Goal: Information Seeking & Learning: Find contact information

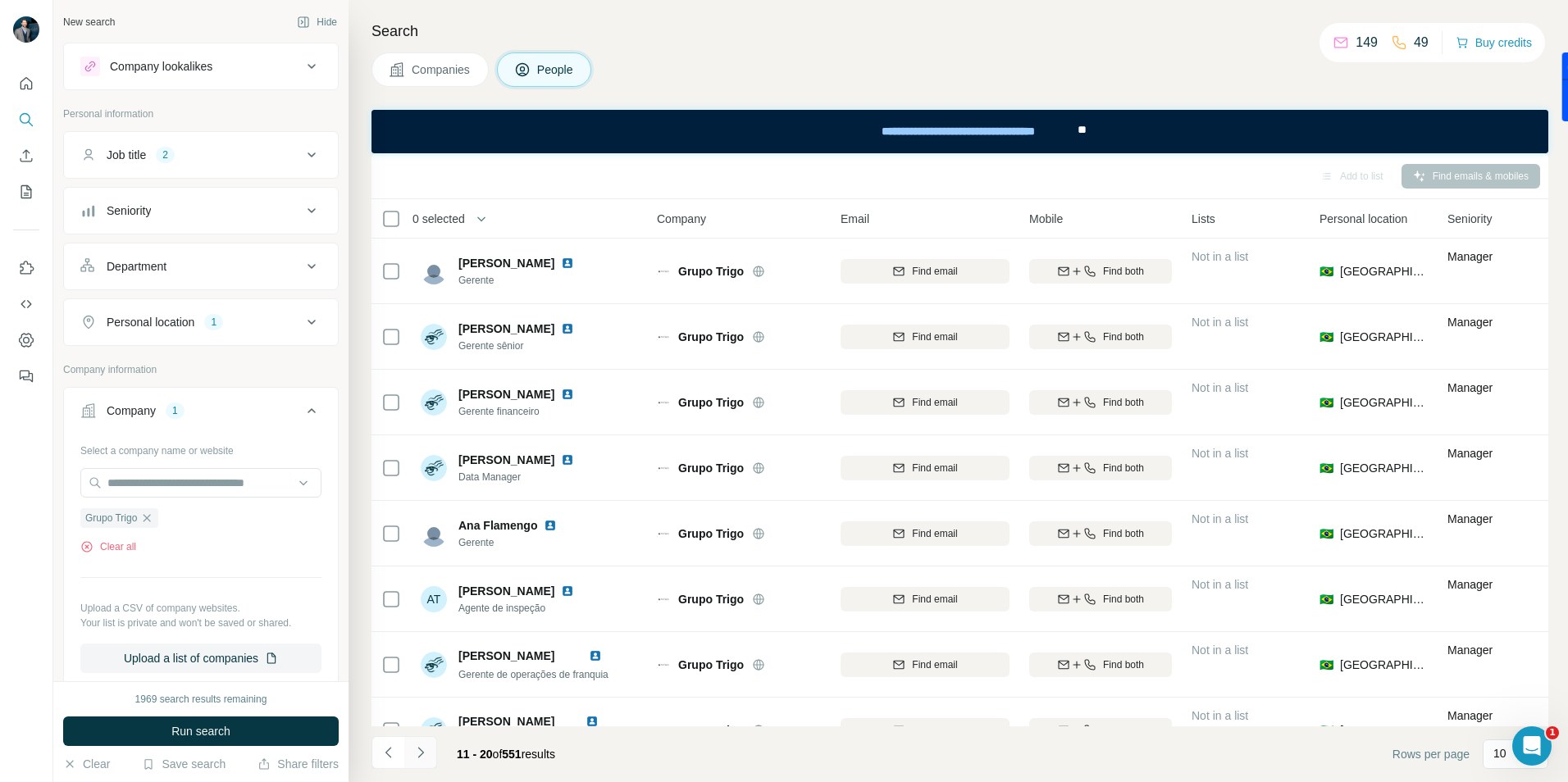
click at [425, 752] on icon "Navigate to next page" at bounding box center [420, 752] width 16 height 16
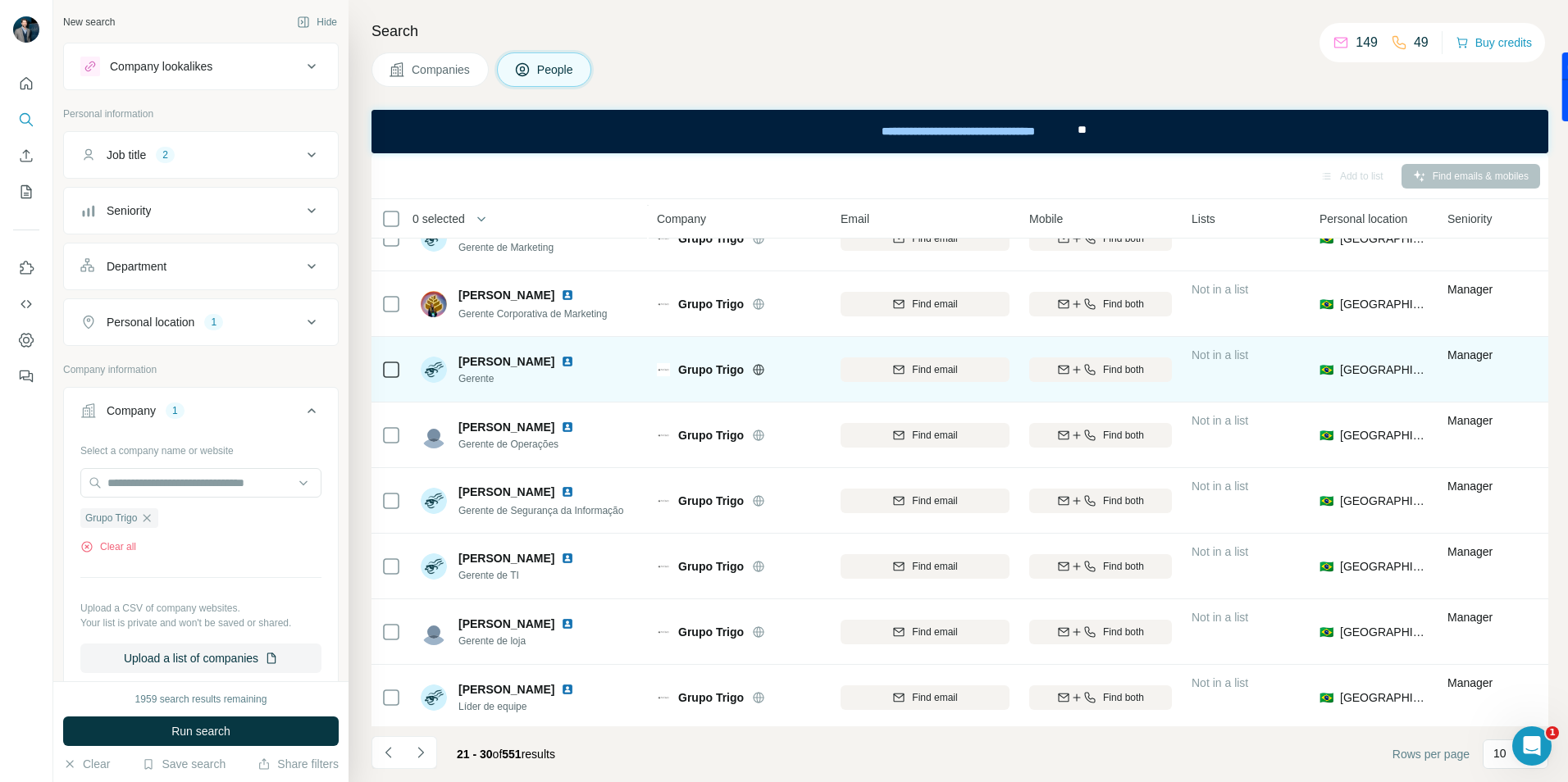
scroll to position [176, 0]
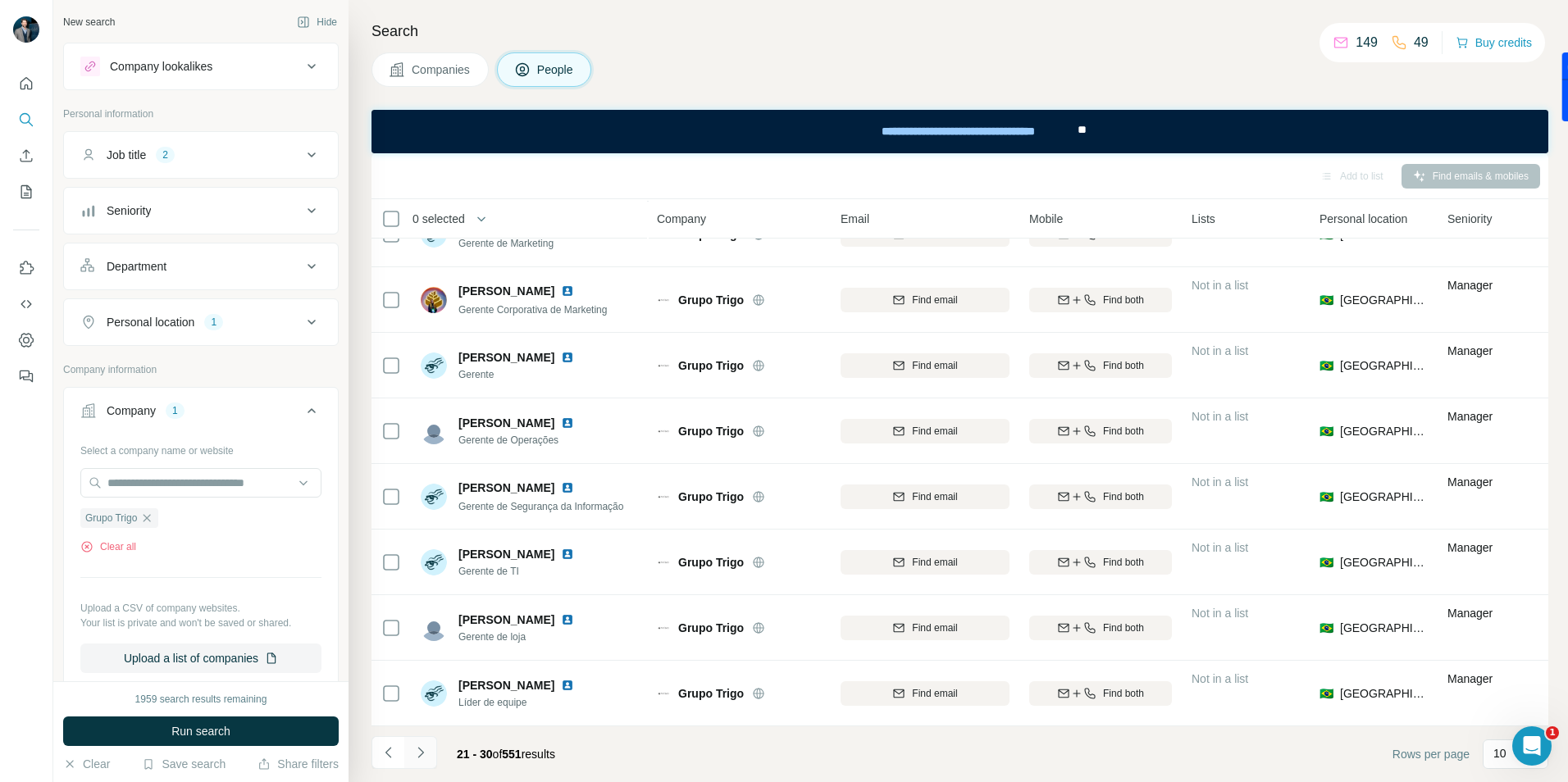
click at [420, 757] on icon "Navigate to next page" at bounding box center [420, 752] width 16 height 16
click at [386, 751] on icon "Navigate to previous page" at bounding box center [388, 752] width 16 height 16
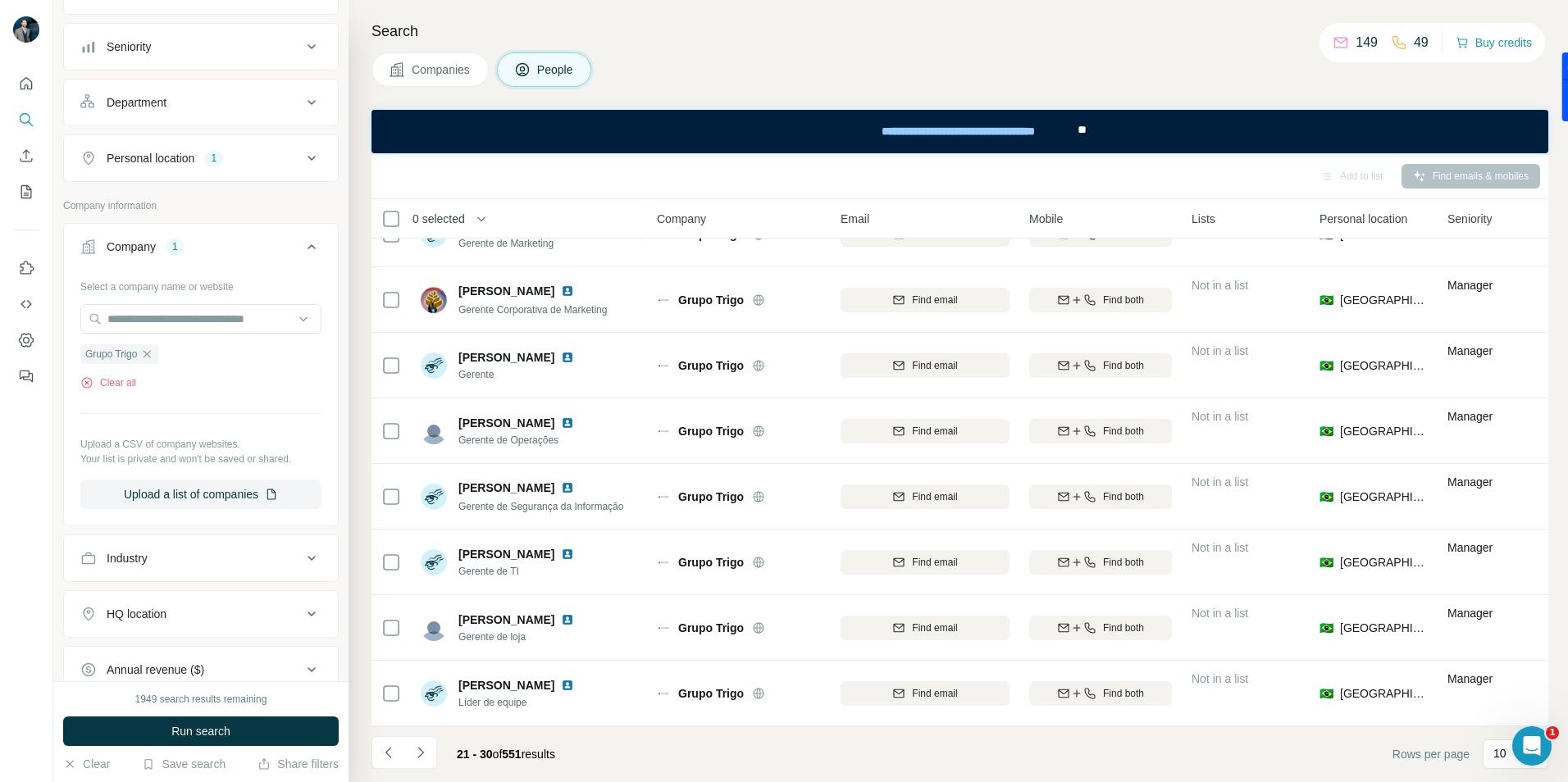
scroll to position [0, 0]
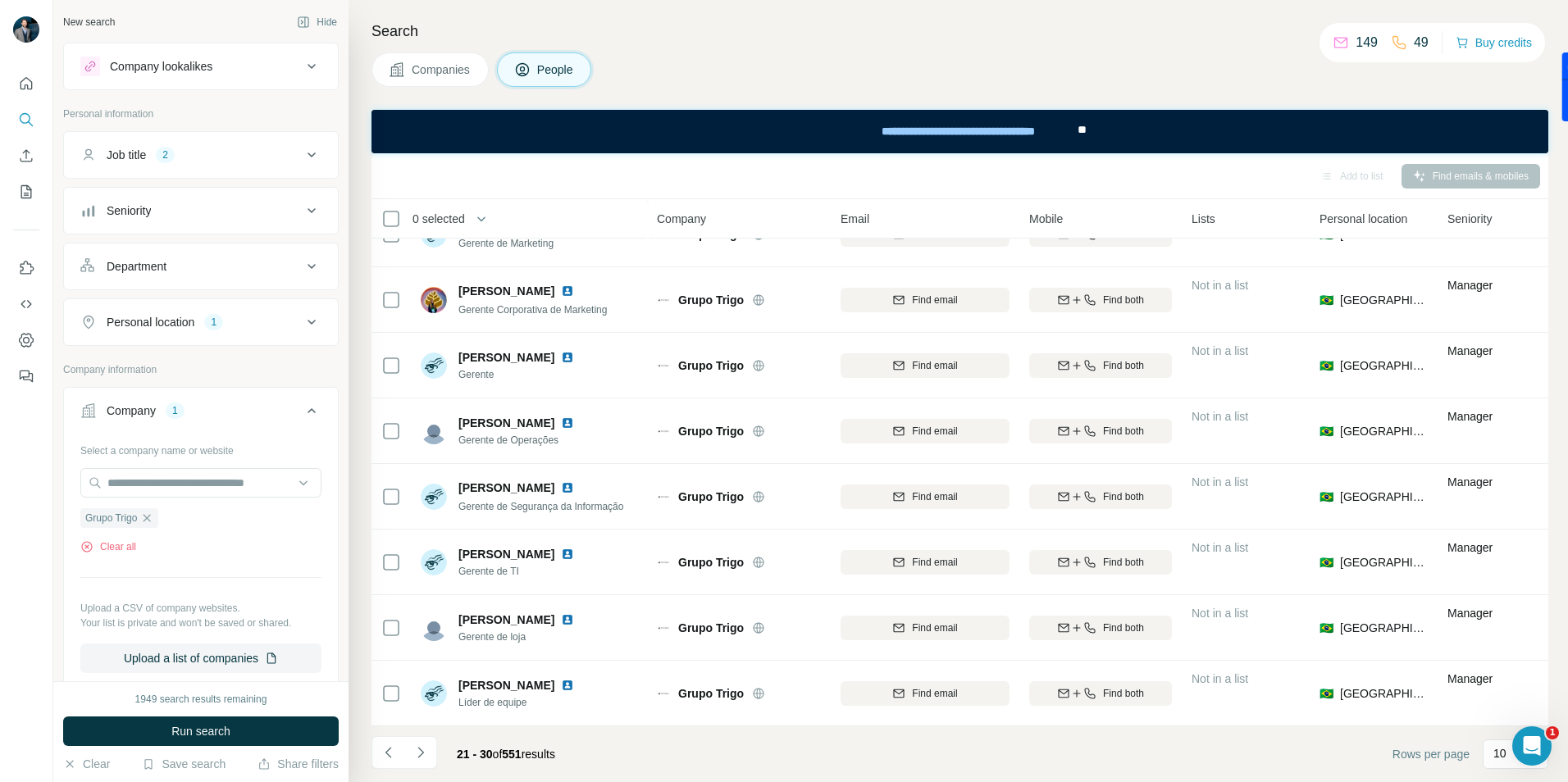
click at [246, 158] on div "Job title 2" at bounding box center [190, 154] width 221 height 16
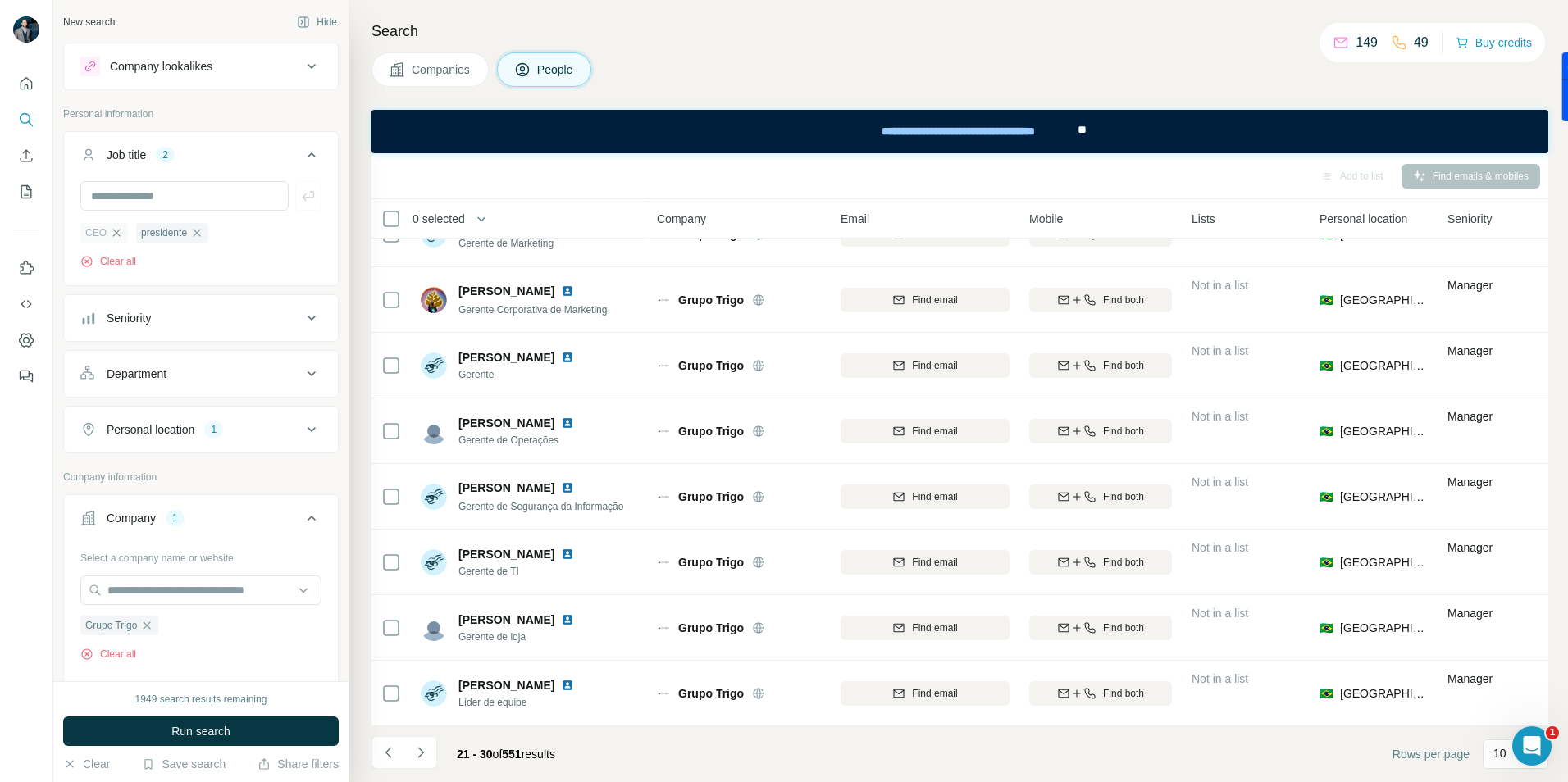
click at [115, 233] on icon "button" at bounding box center [117, 233] width 13 height 13
click at [204, 729] on span "Run search" at bounding box center [200, 731] width 59 height 16
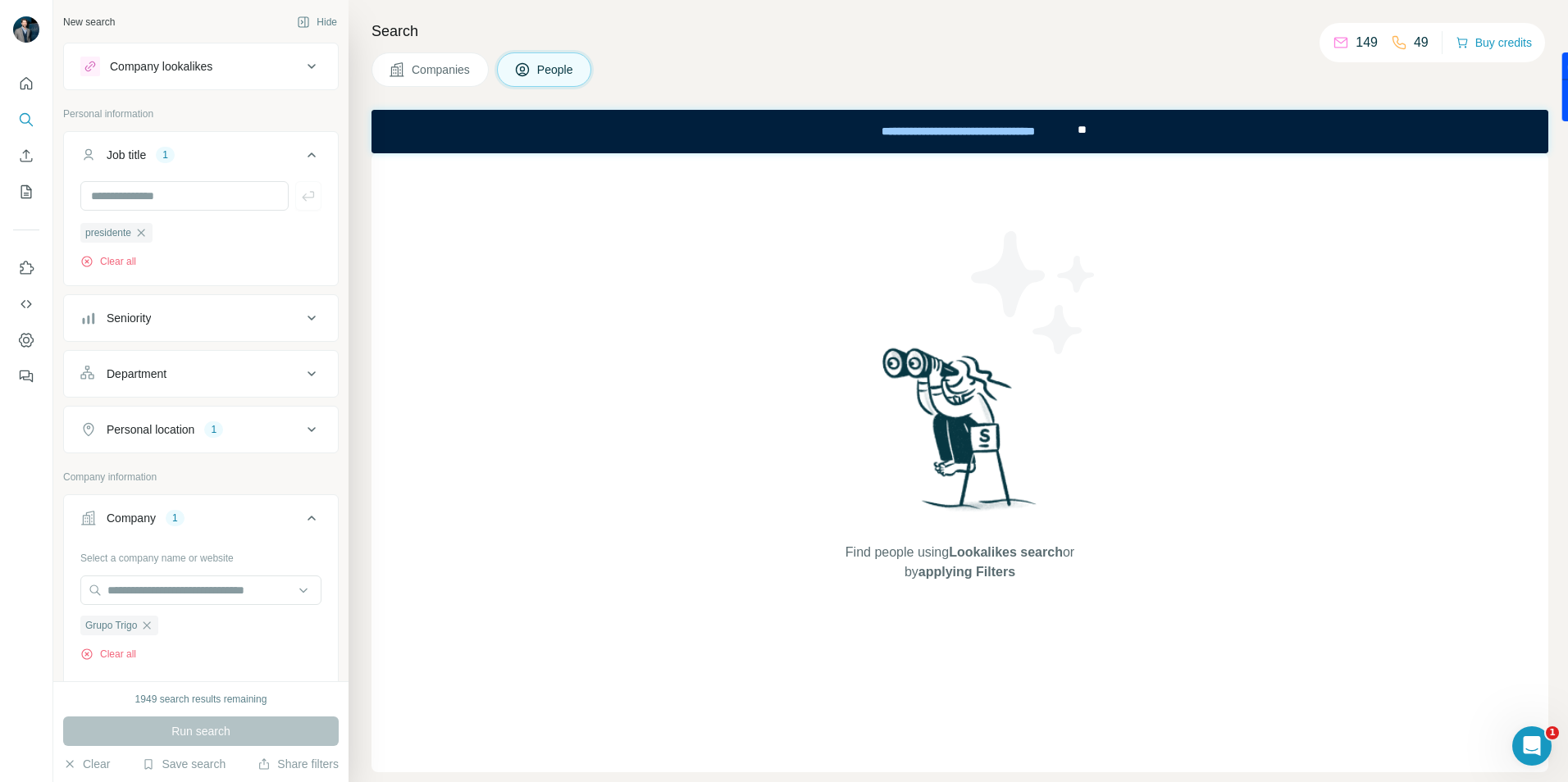
click at [423, 67] on span "Companies" at bounding box center [441, 69] width 60 height 16
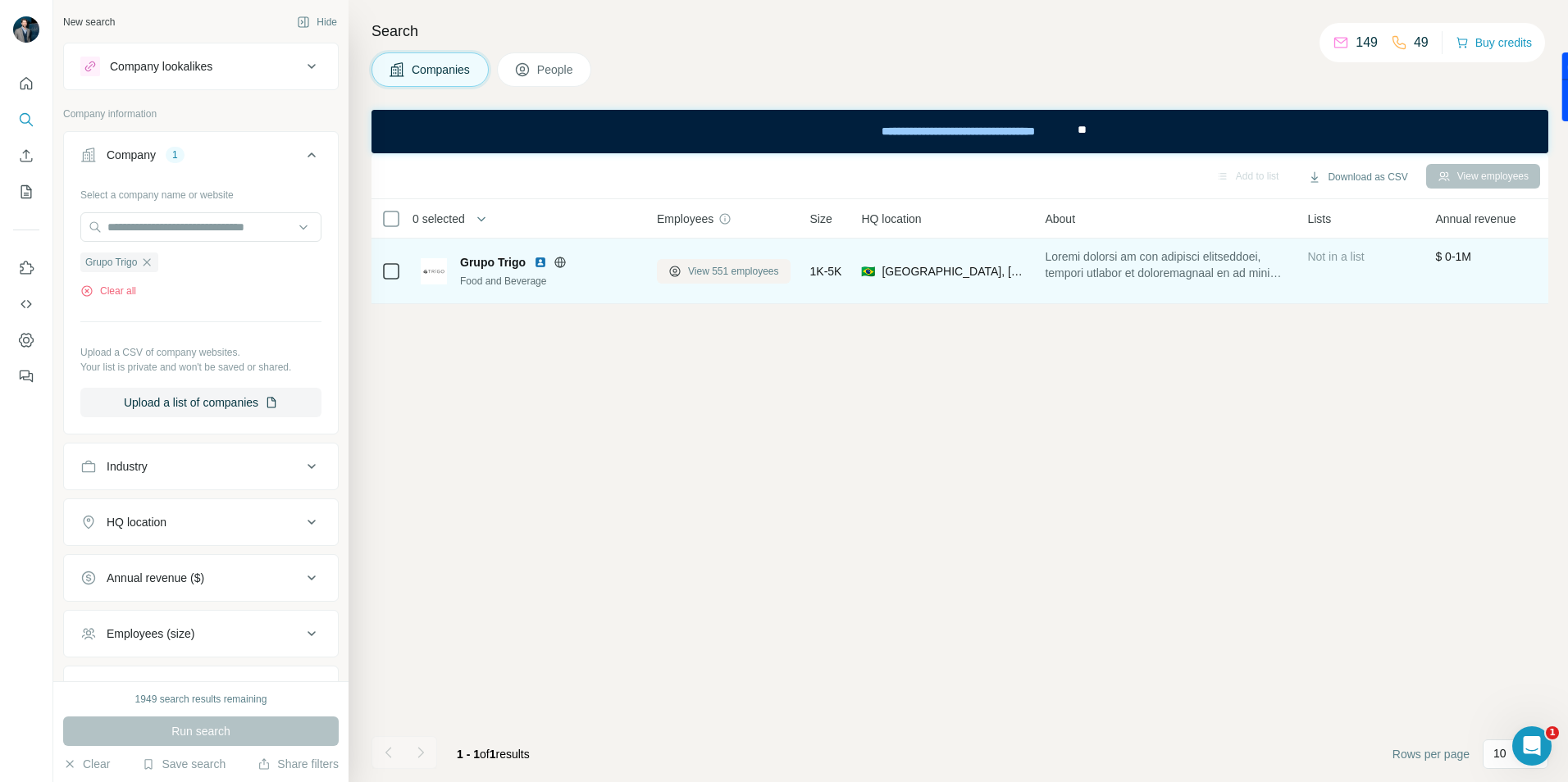
click at [714, 271] on span "View 551 employees" at bounding box center [733, 272] width 91 height 15
